Goal: Task Accomplishment & Management: Manage account settings

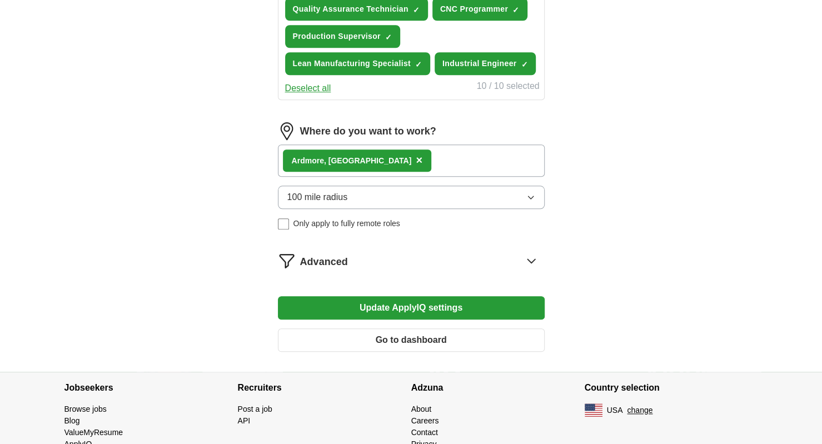
scroll to position [556, 0]
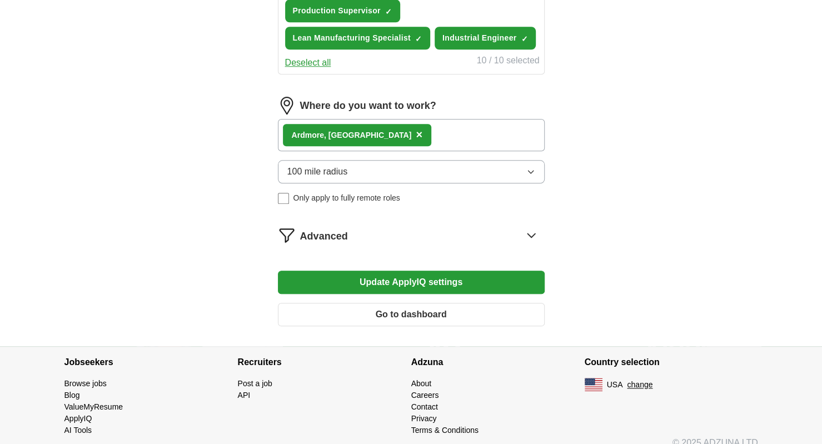
click at [368, 280] on button "Update ApplyIQ settings" at bounding box center [411, 282] width 267 height 23
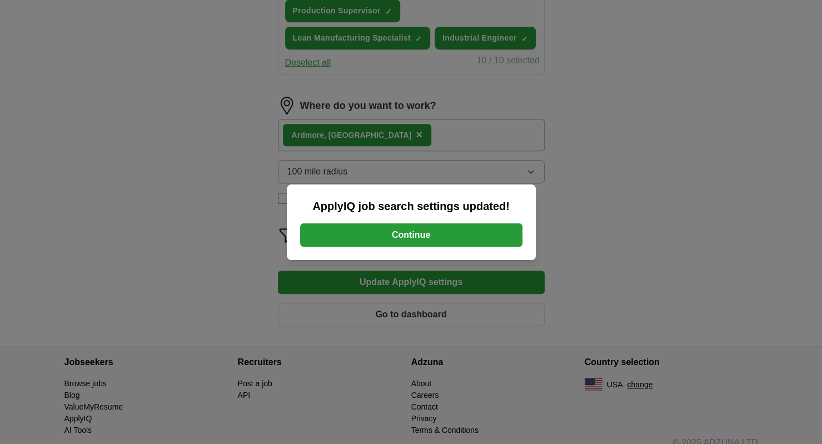
click at [391, 239] on button "Continue" at bounding box center [411, 234] width 222 height 23
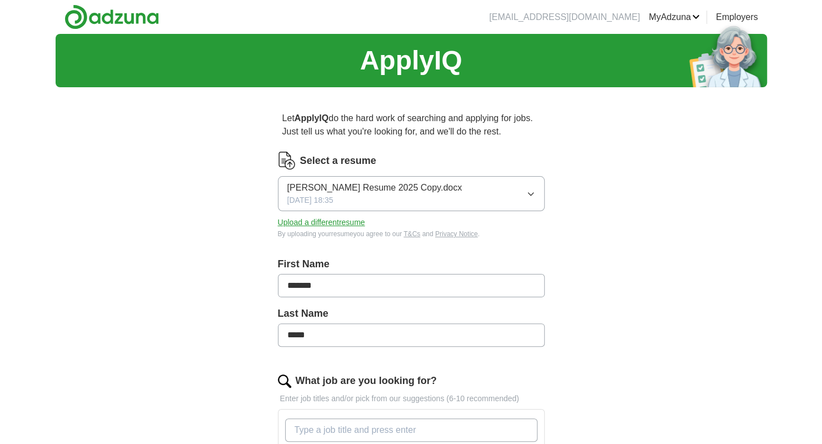
click at [532, 193] on icon "button" at bounding box center [530, 194] width 9 height 9
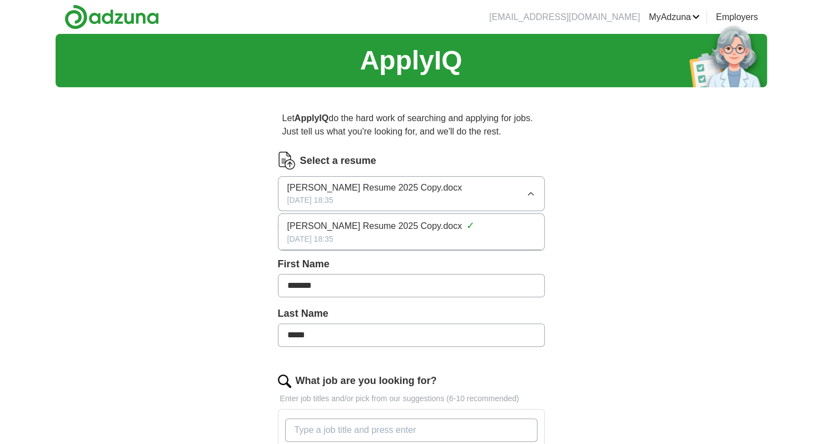
click at [288, 160] on img at bounding box center [287, 161] width 18 height 18
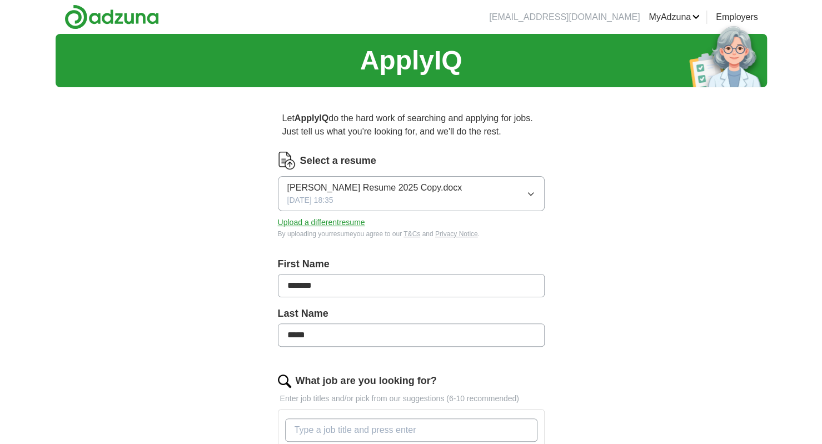
click at [314, 224] on button "Upload a different resume" at bounding box center [321, 223] width 87 height 12
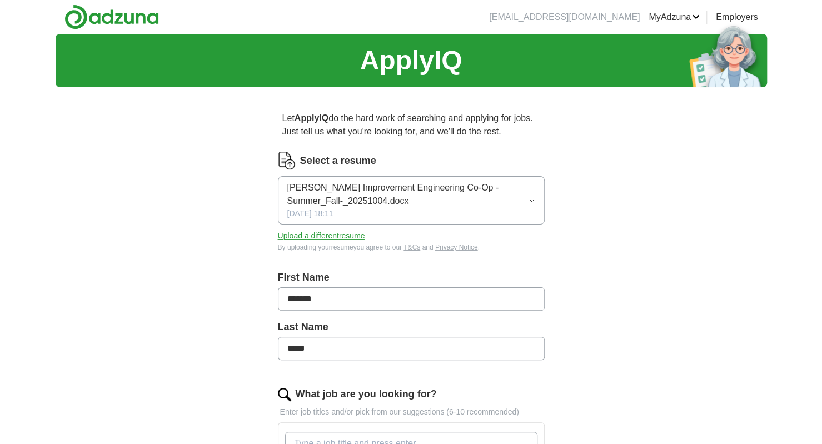
click at [354, 233] on button "Upload a different resume" at bounding box center [321, 236] width 87 height 12
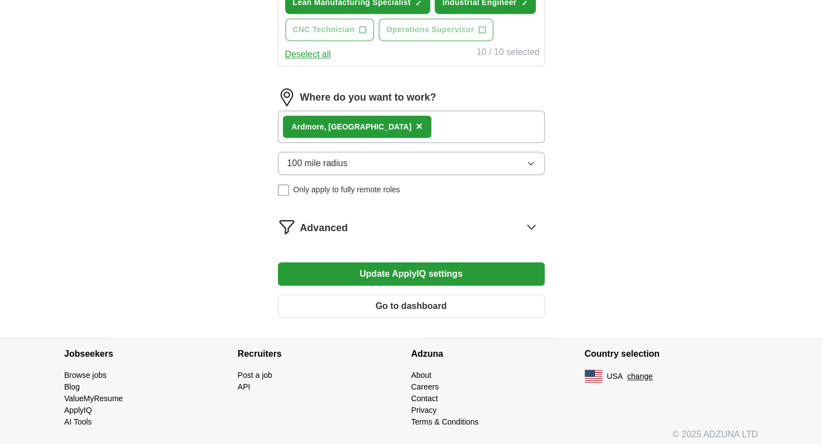
scroll to position [594, 0]
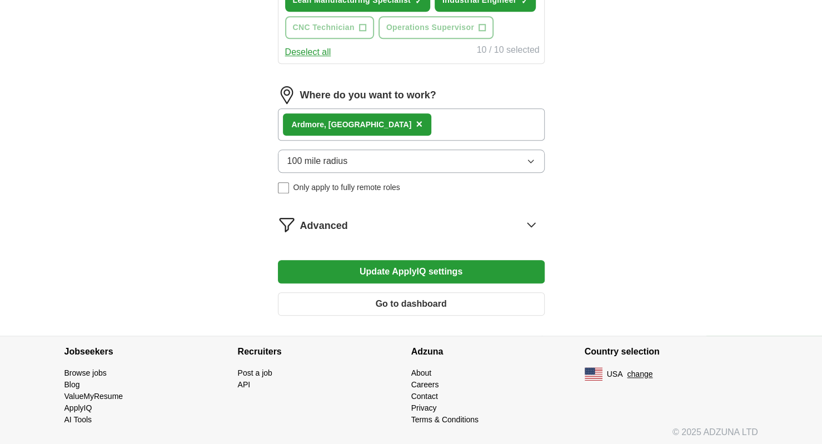
click at [336, 266] on button "Update ApplyIQ settings" at bounding box center [411, 271] width 267 height 23
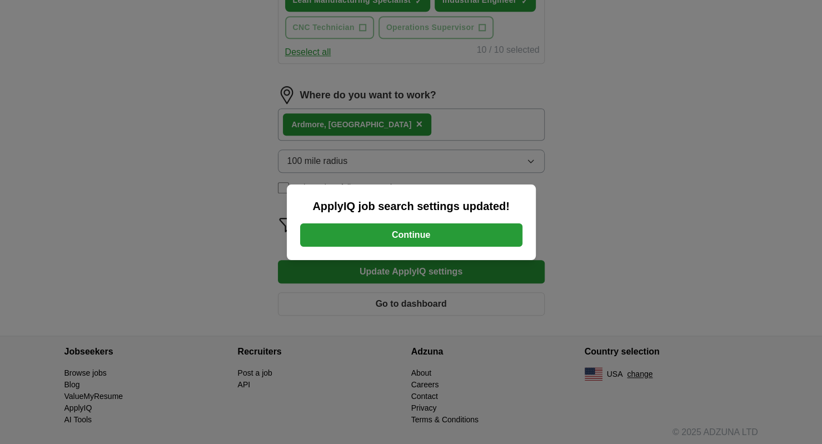
click at [372, 234] on button "Continue" at bounding box center [411, 234] width 222 height 23
